Goal: Task Accomplishment & Management: Manage account settings

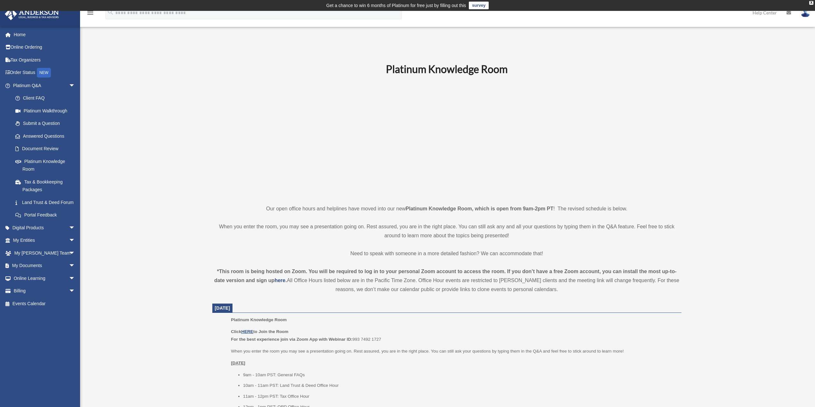
scroll to position [91, 0]
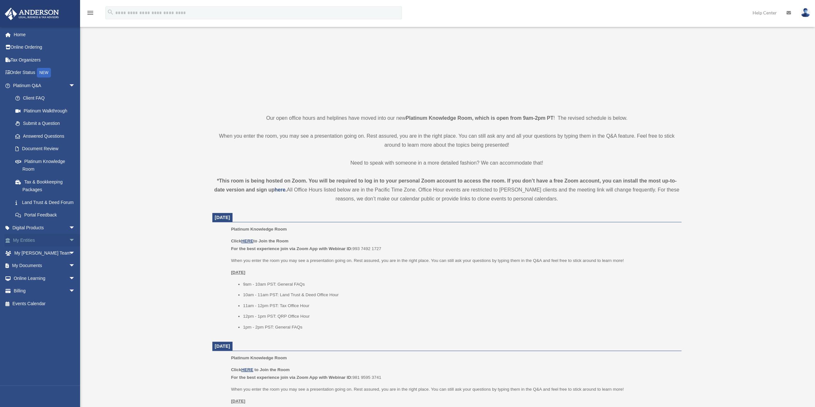
click at [69, 247] on span "arrow_drop_down" at bounding box center [75, 240] width 13 height 13
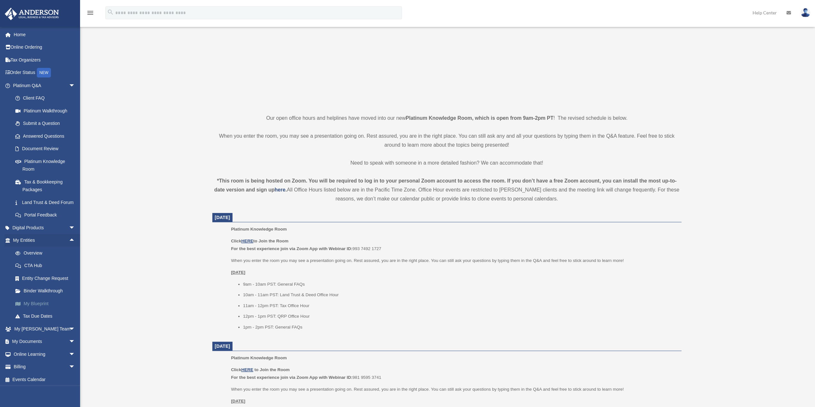
click at [43, 309] on link "My Blueprint" at bounding box center [47, 303] width 76 height 13
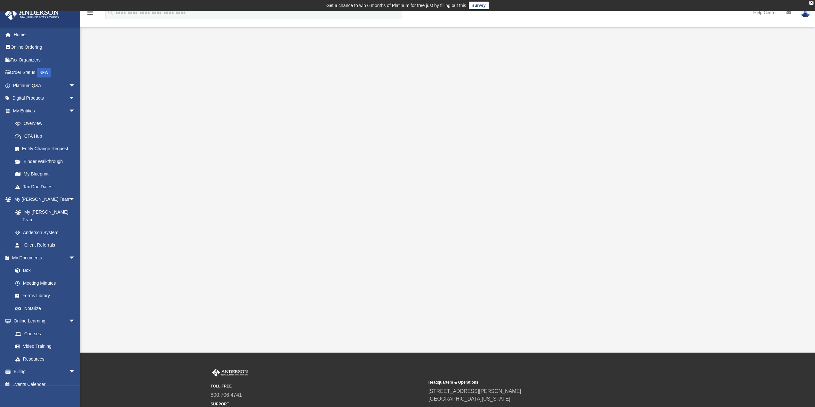
click at [805, 14] on img at bounding box center [805, 12] width 10 height 9
click at [694, 55] on link "Logout" at bounding box center [709, 55] width 64 height 13
